Goal: Information Seeking & Learning: Learn about a topic

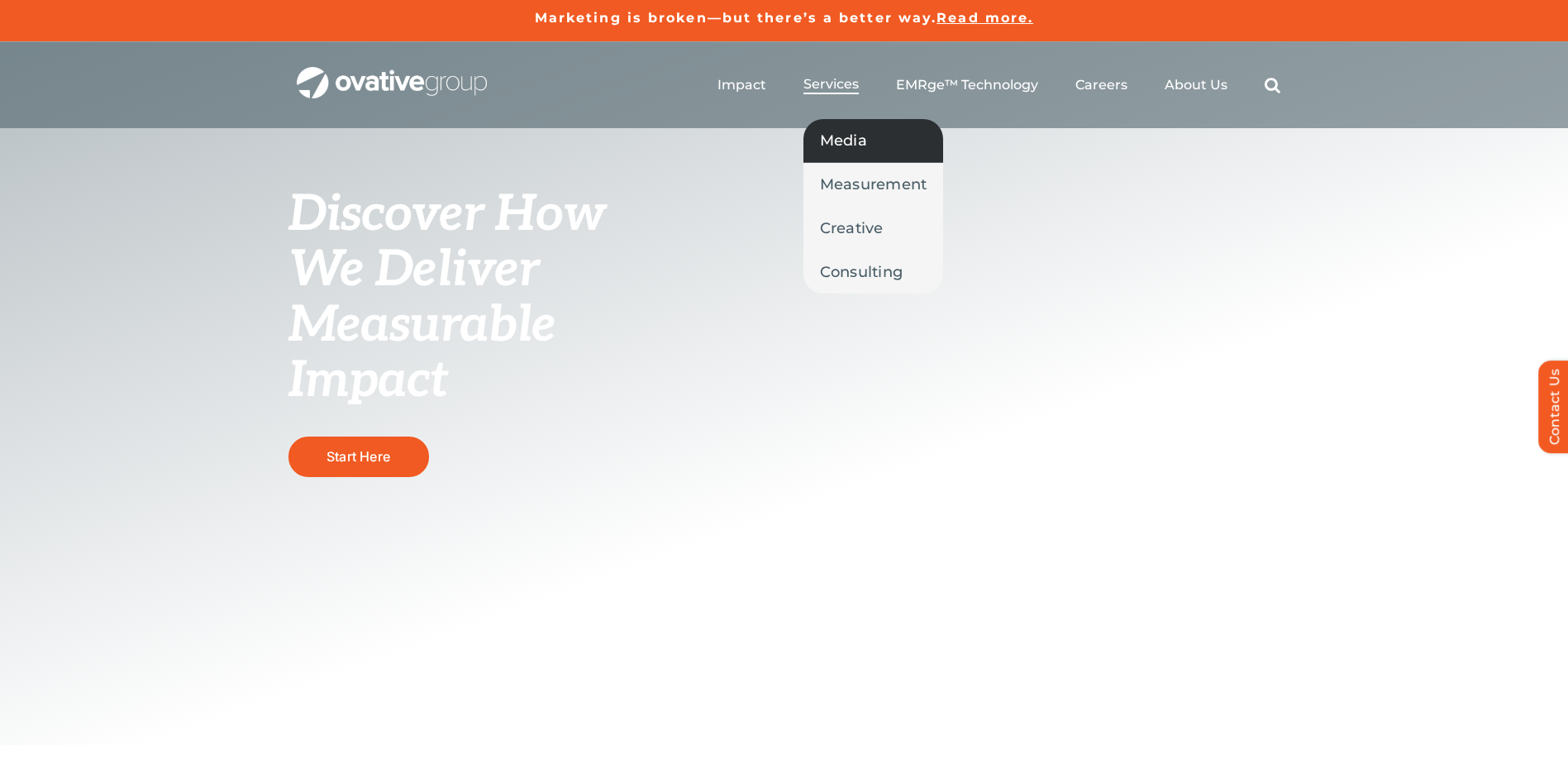
click at [827, 136] on span "Media" at bounding box center [843, 141] width 47 height 23
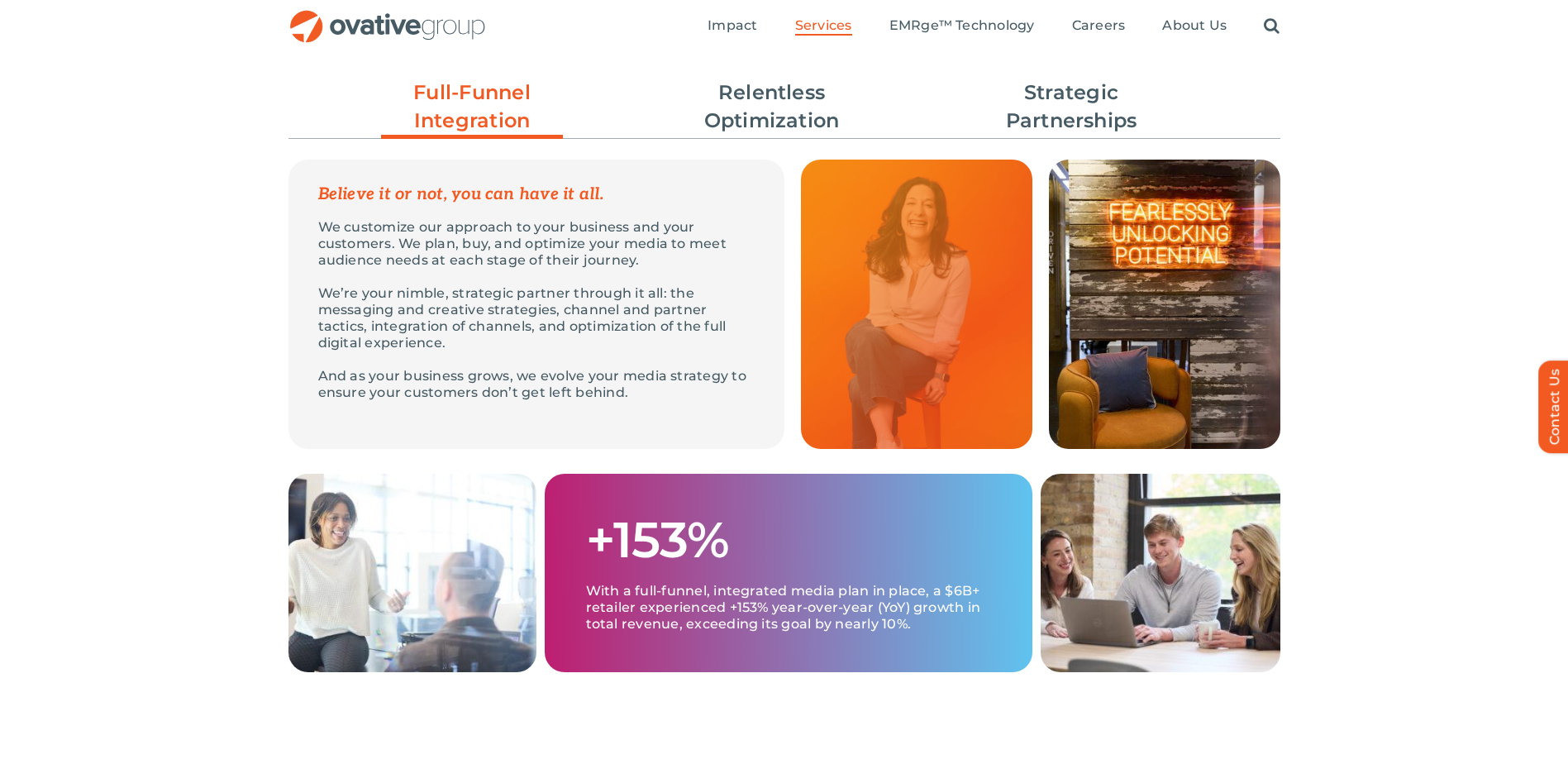
scroll to position [286, 0]
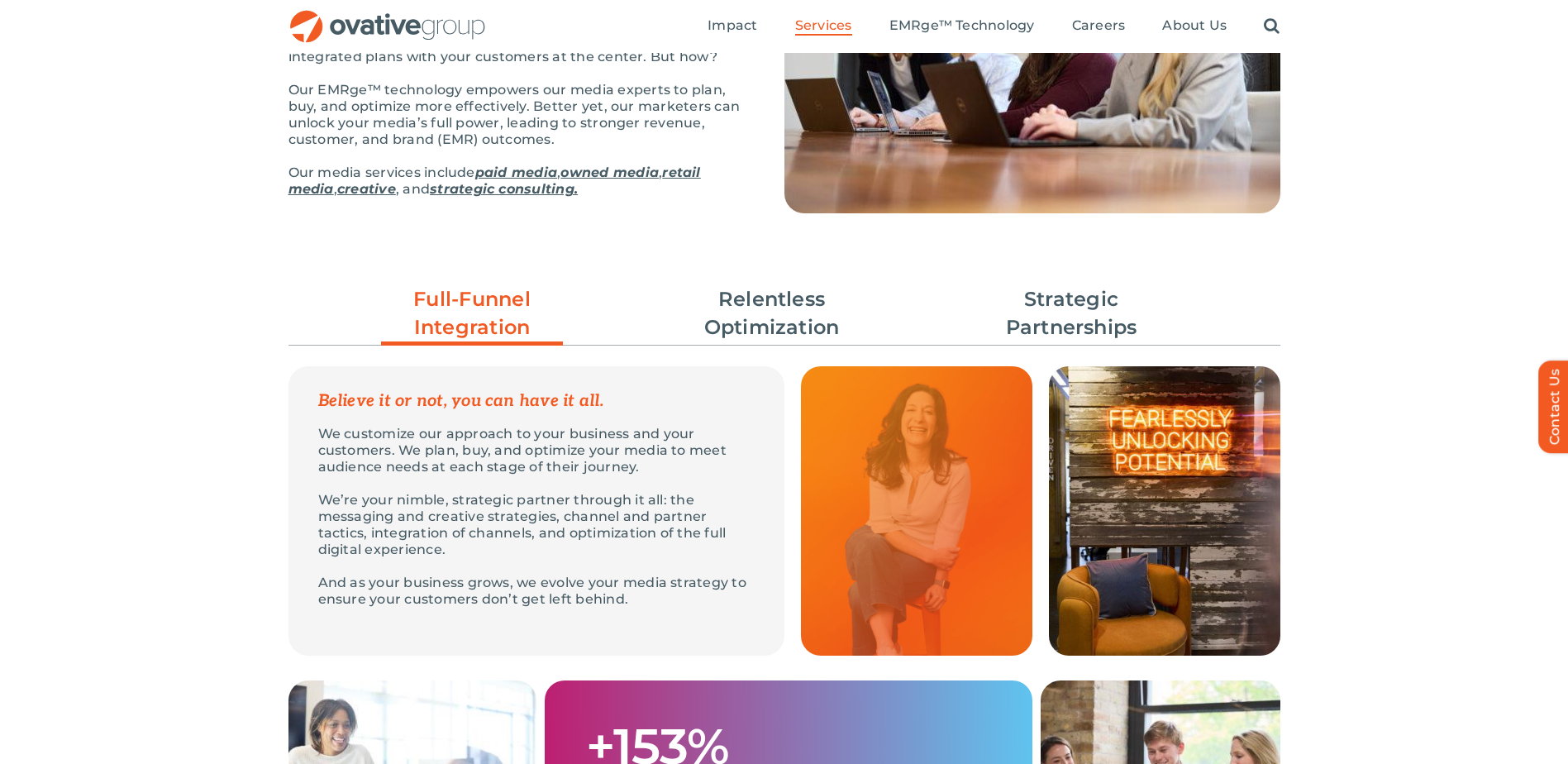
click at [915, 467] on img at bounding box center [916, 511] width 232 height 290
click at [911, 464] on img at bounding box center [916, 511] width 232 height 290
click at [754, 337] on link "Relentless Optimization" at bounding box center [772, 313] width 182 height 56
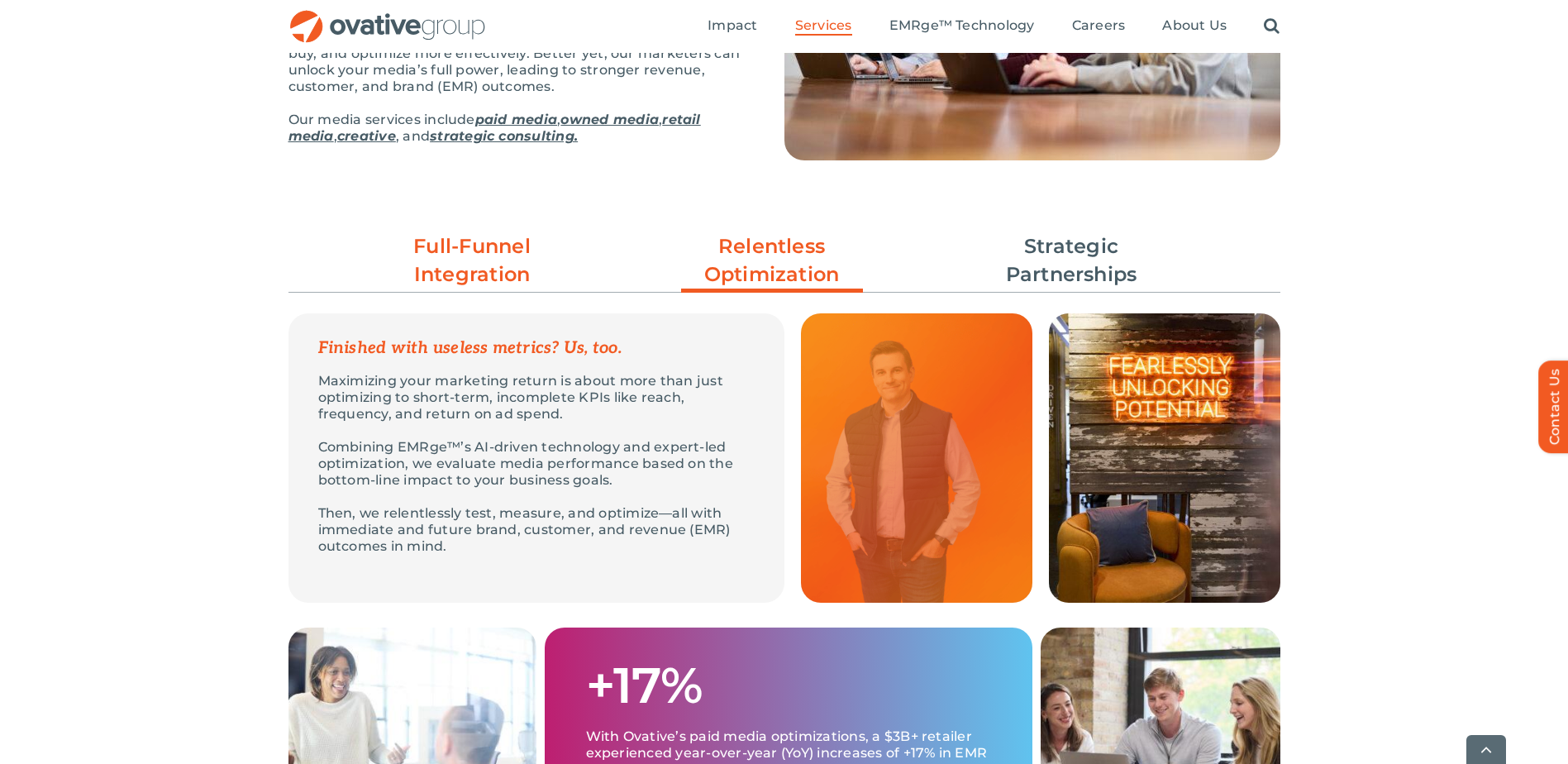
scroll to position [368, 0]
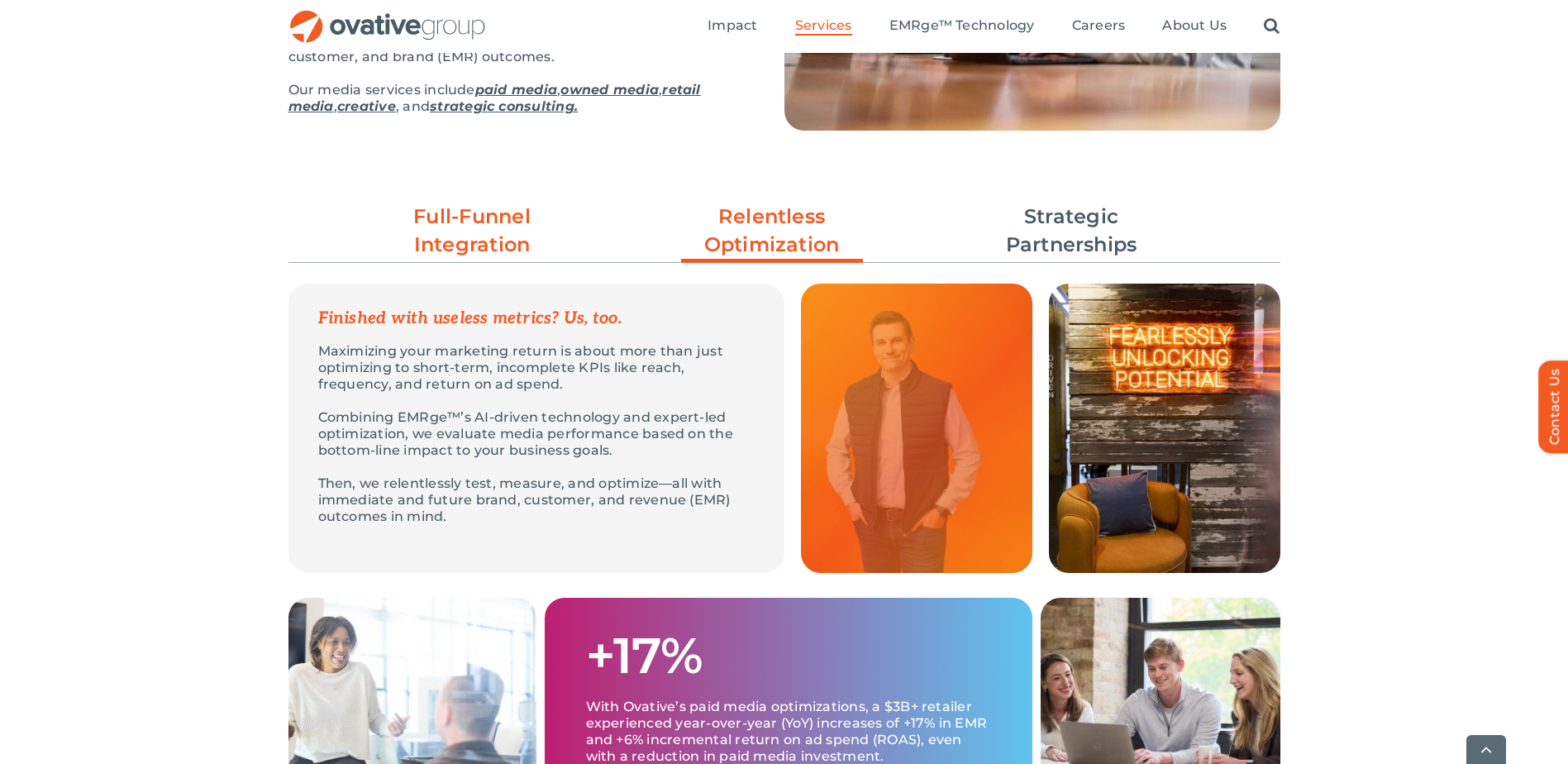
click at [461, 253] on link "Full-Funnel Integration" at bounding box center [472, 231] width 182 height 56
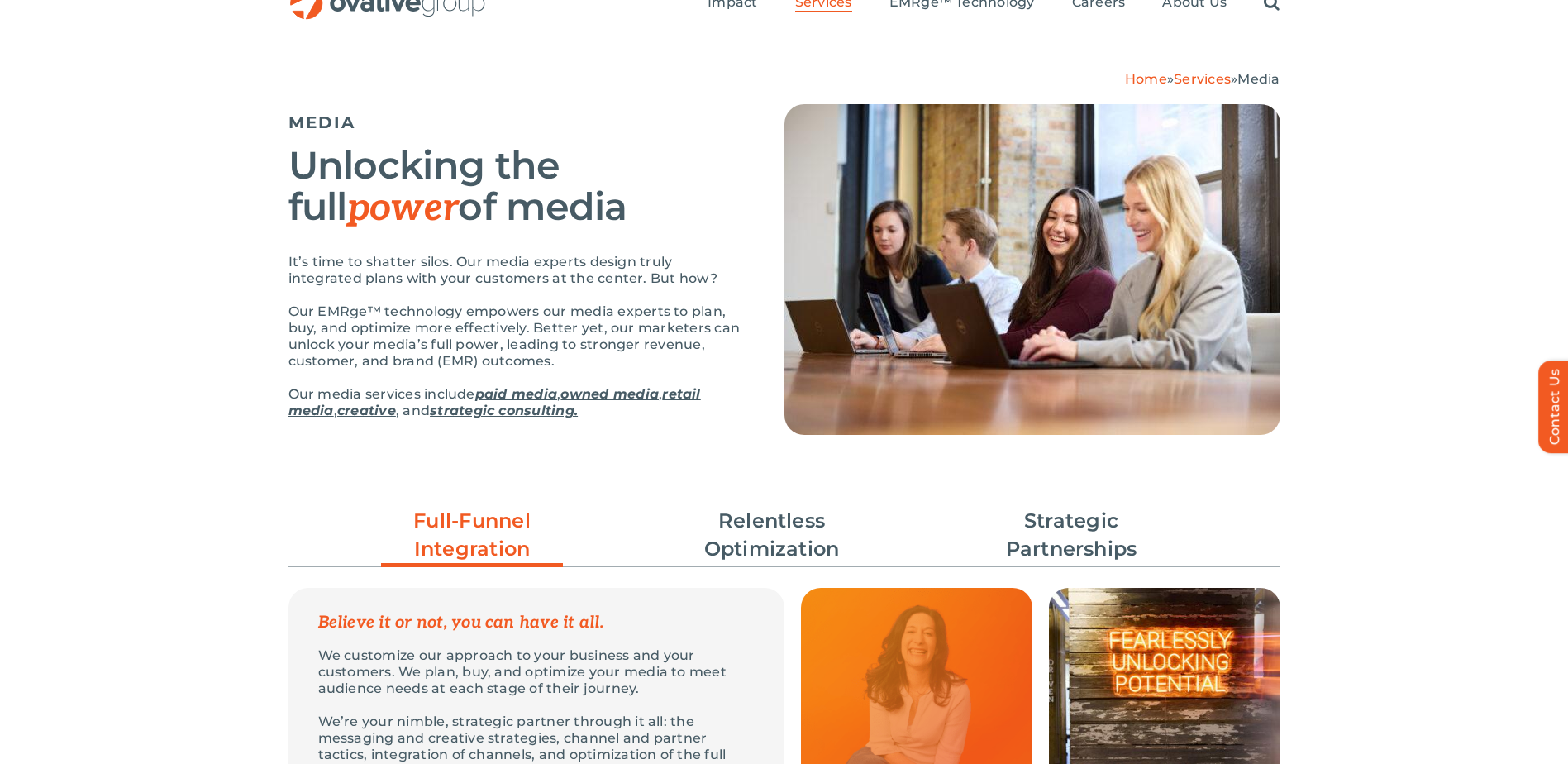
scroll to position [0, 0]
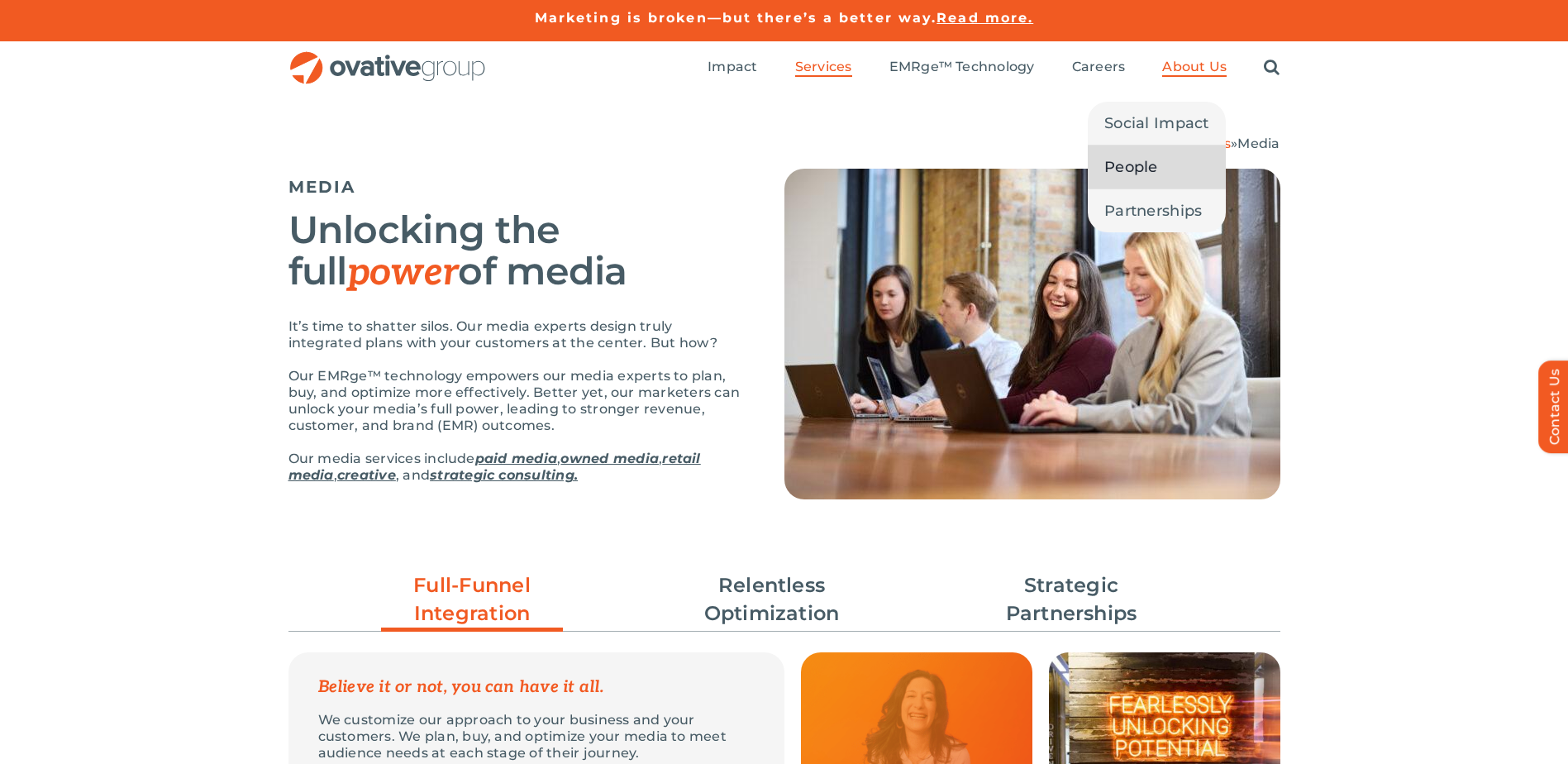
click at [1148, 172] on span "People" at bounding box center [1131, 167] width 53 height 23
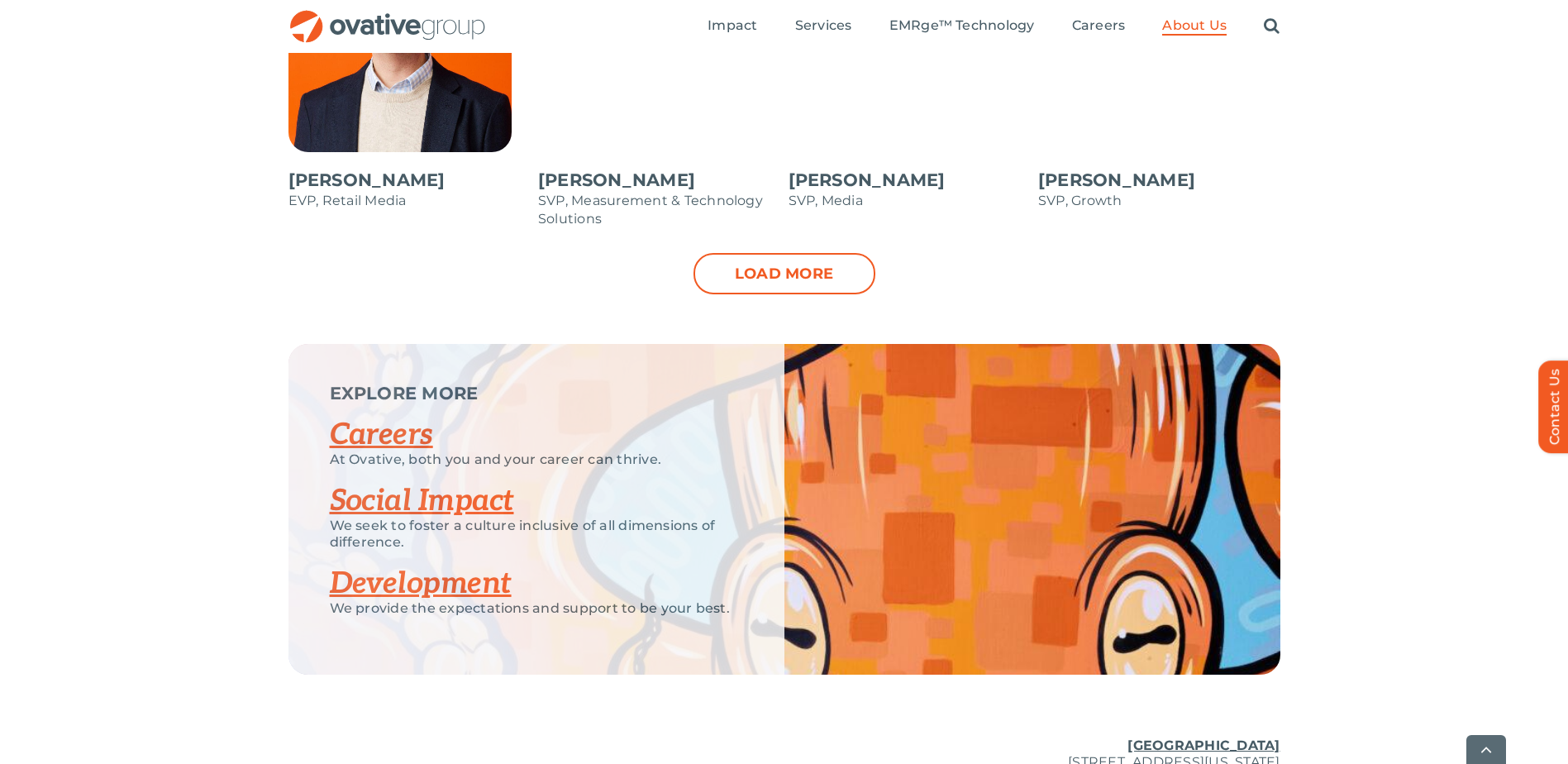
scroll to position [1901, 0]
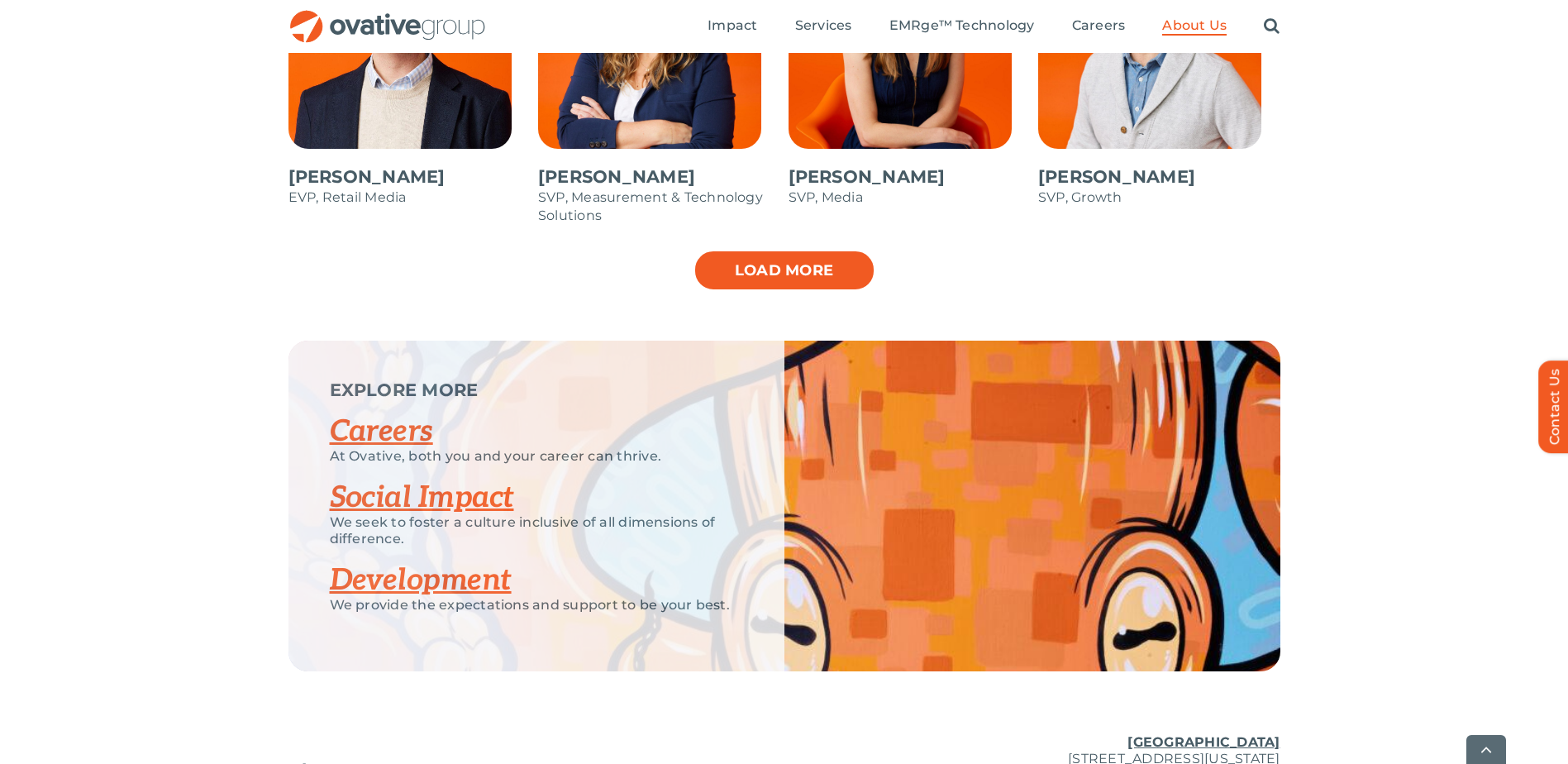
click at [750, 285] on link "Load more" at bounding box center [785, 270] width 182 height 41
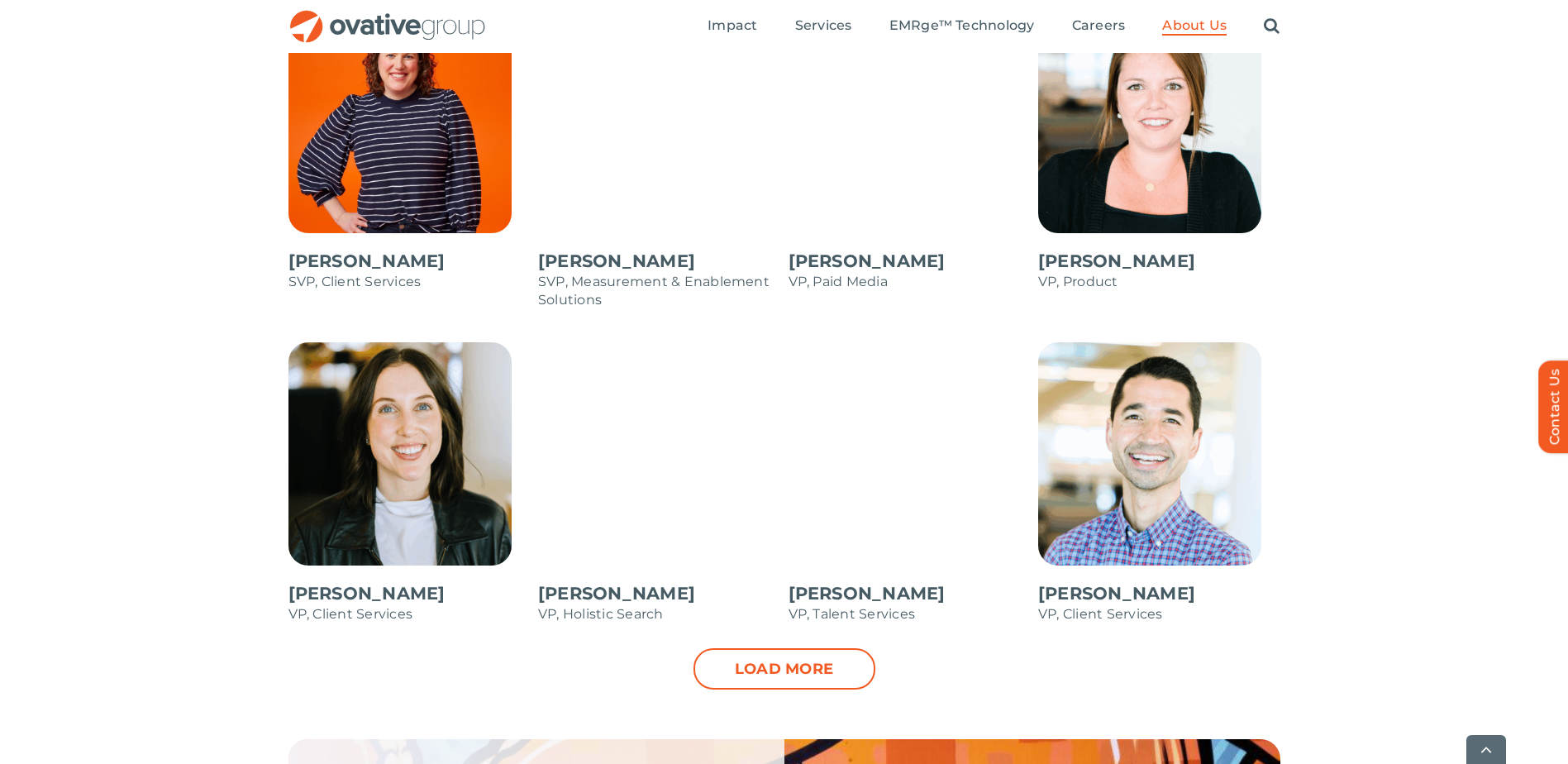
scroll to position [2231, 0]
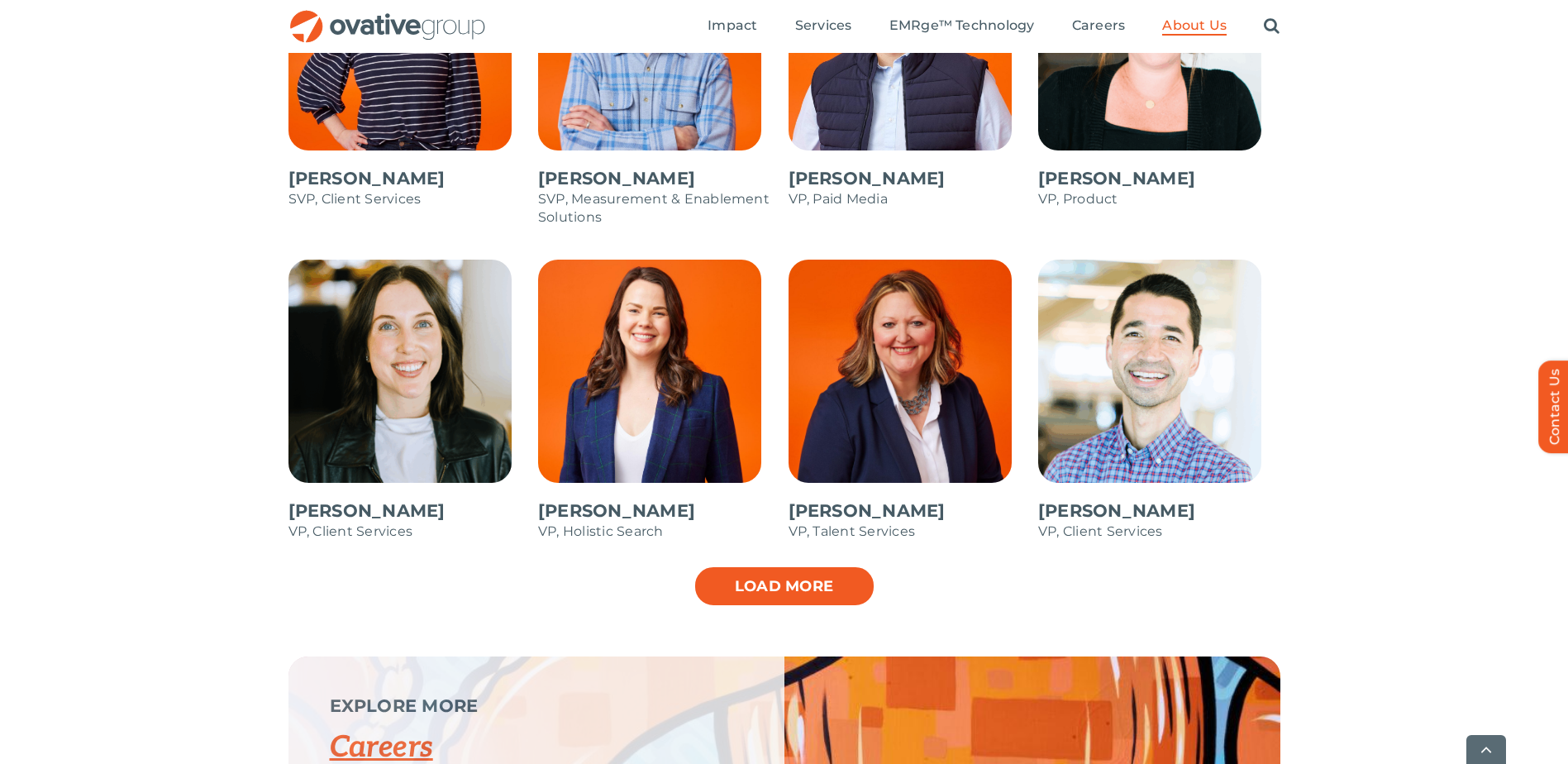
click at [794, 586] on link "Load more" at bounding box center [785, 586] width 182 height 41
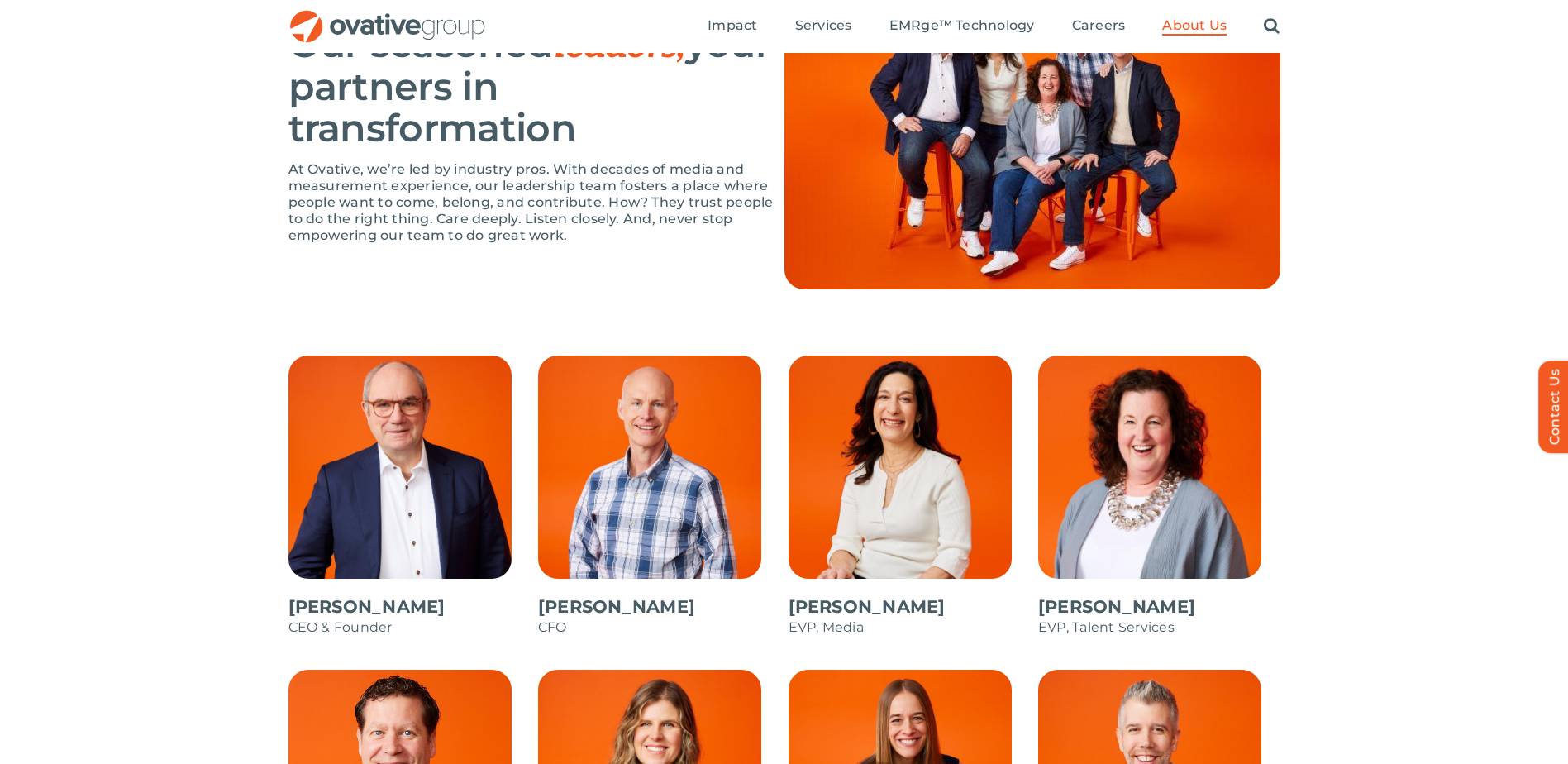
scroll to position [1074, 0]
